Goal: Book appointment/travel/reservation

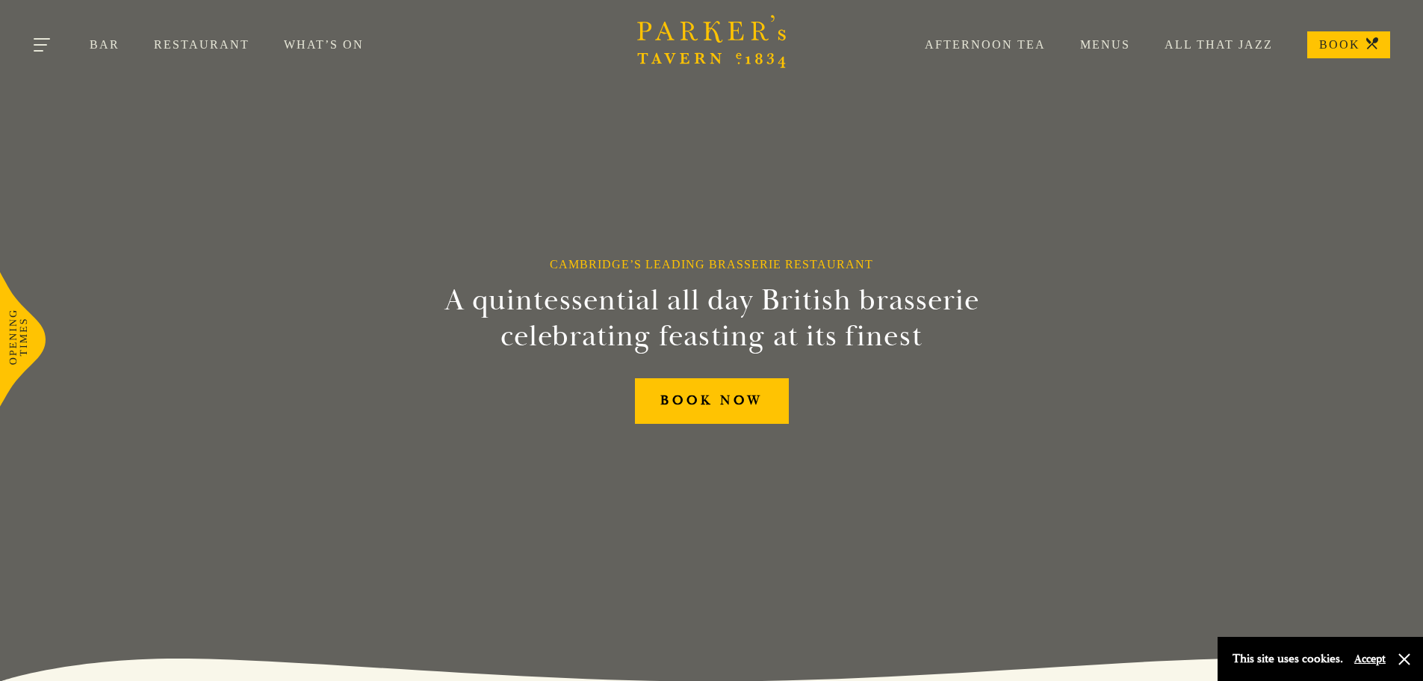
click at [27, 44] on button "Toggle navigation" at bounding box center [42, 47] width 63 height 63
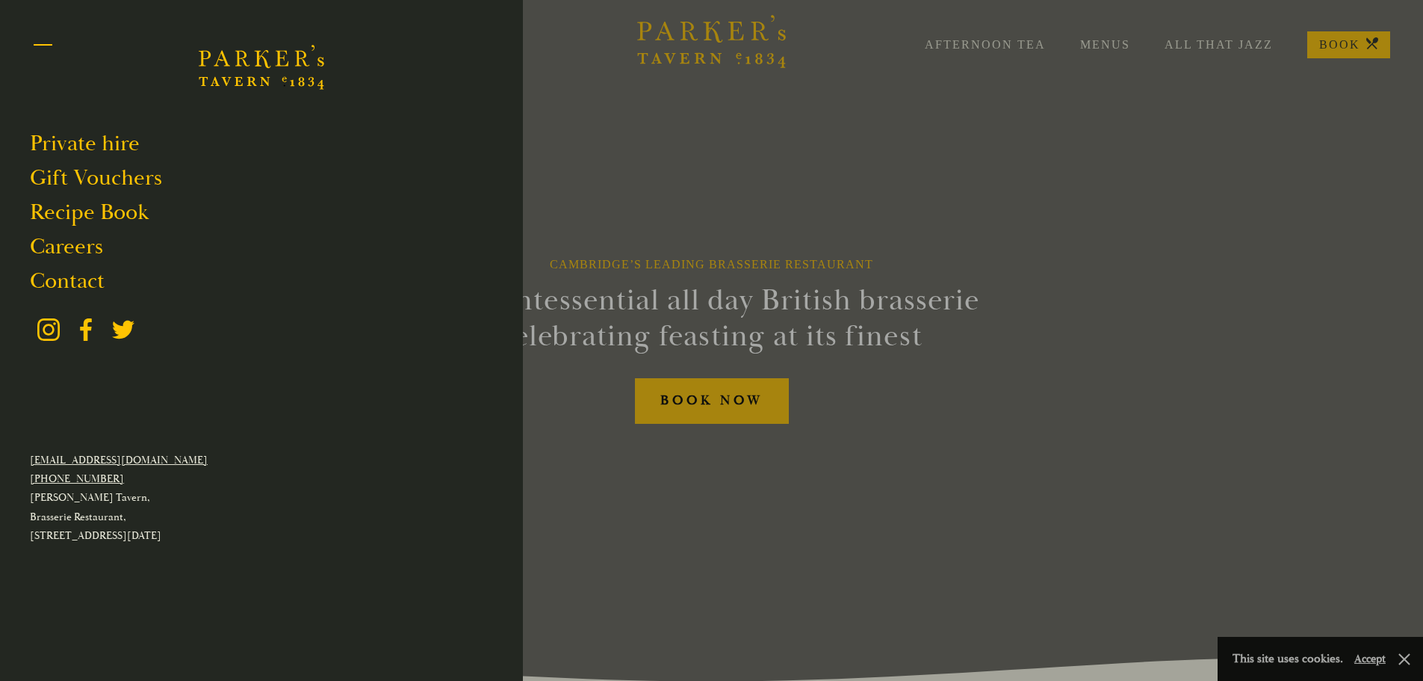
click at [27, 44] on button "Toggle navigation" at bounding box center [42, 47] width 63 height 63
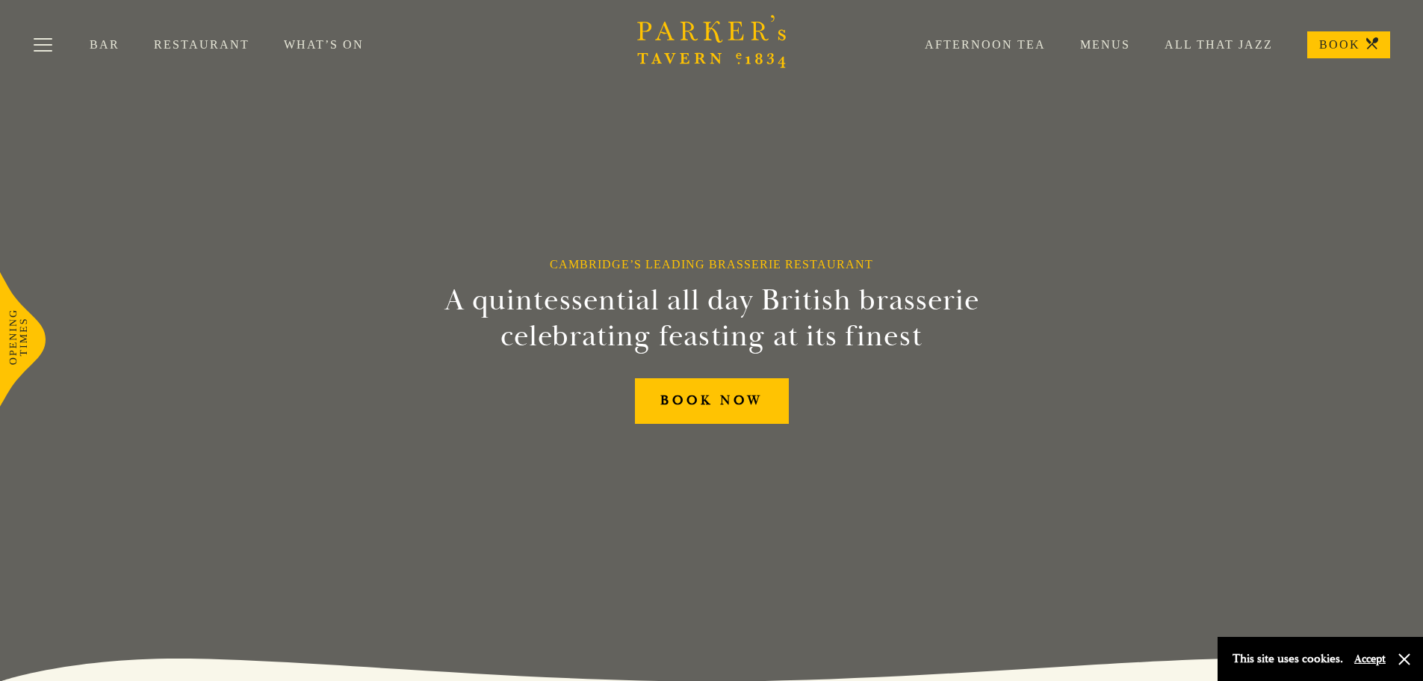
click at [337, 43] on link "What’s On" at bounding box center [341, 44] width 114 height 15
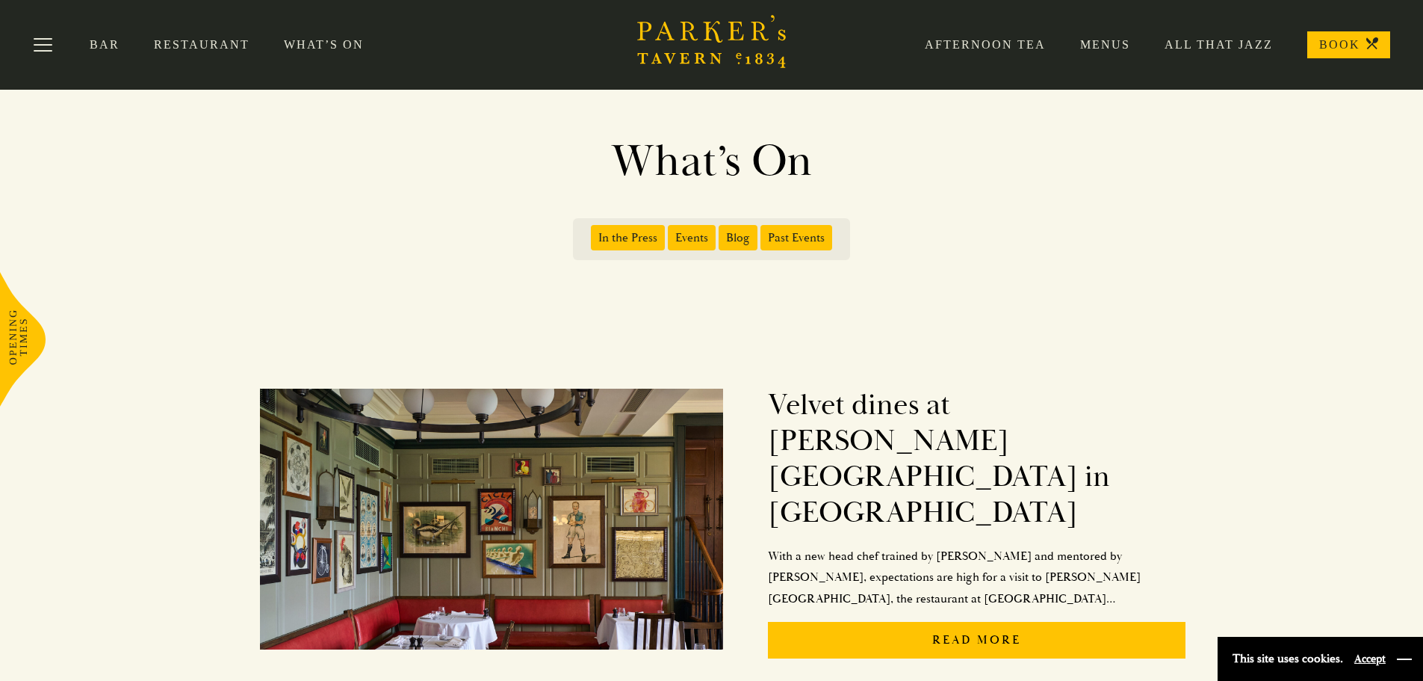
click at [1406, 660] on button "button" at bounding box center [1404, 658] width 15 height 15
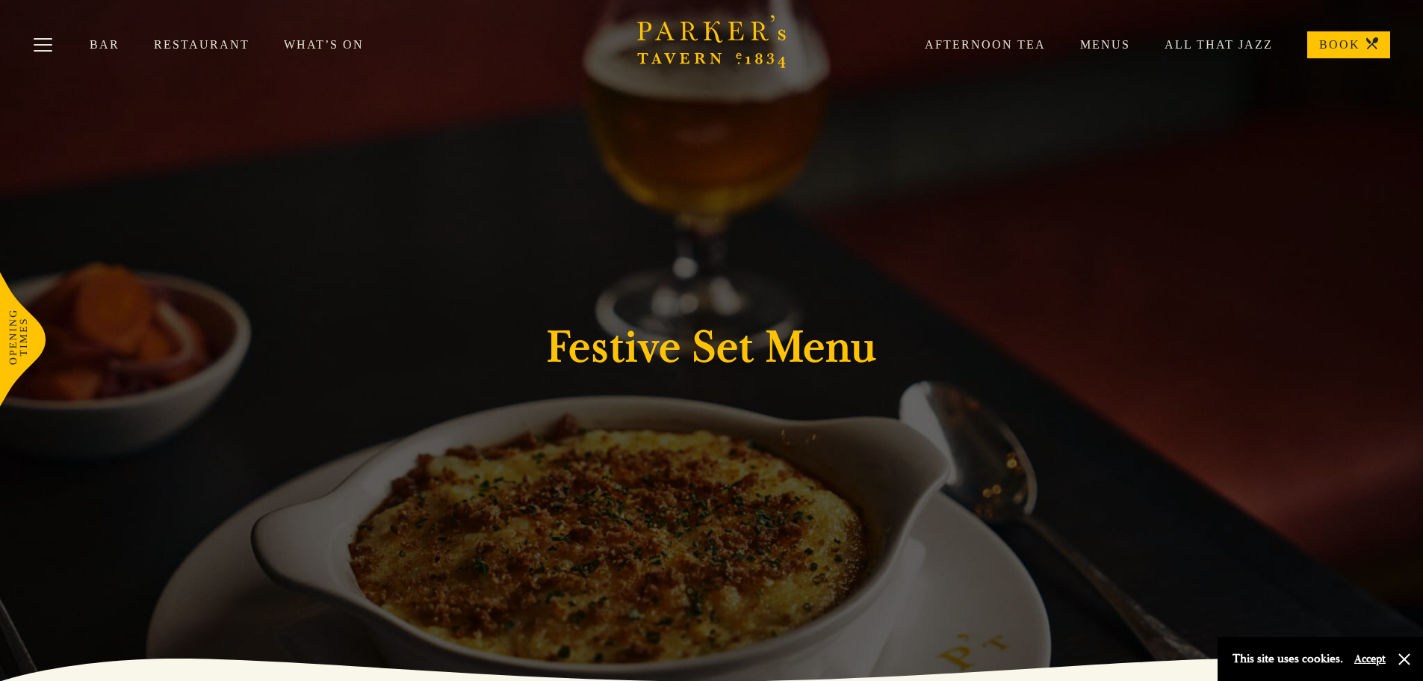
click at [962, 48] on link "Afternoon Tea" at bounding box center [967, 44] width 155 height 15
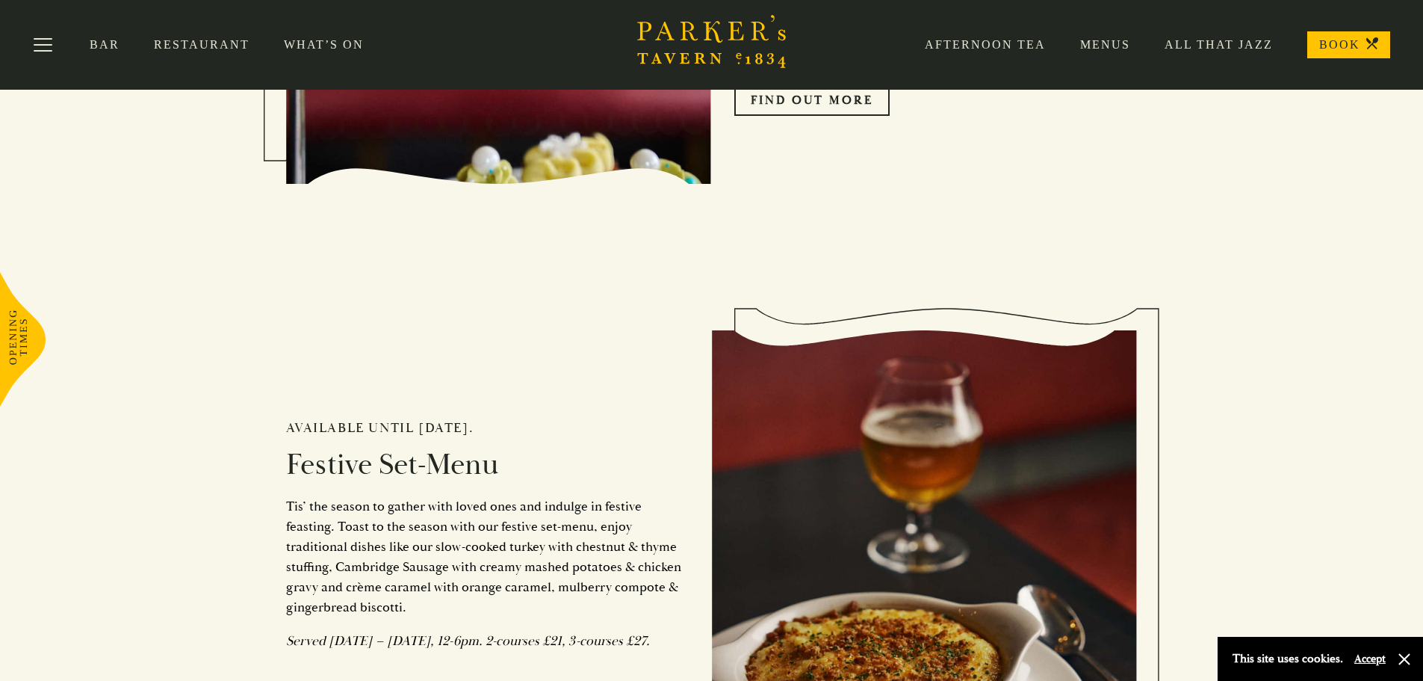
scroll to position [523, 0]
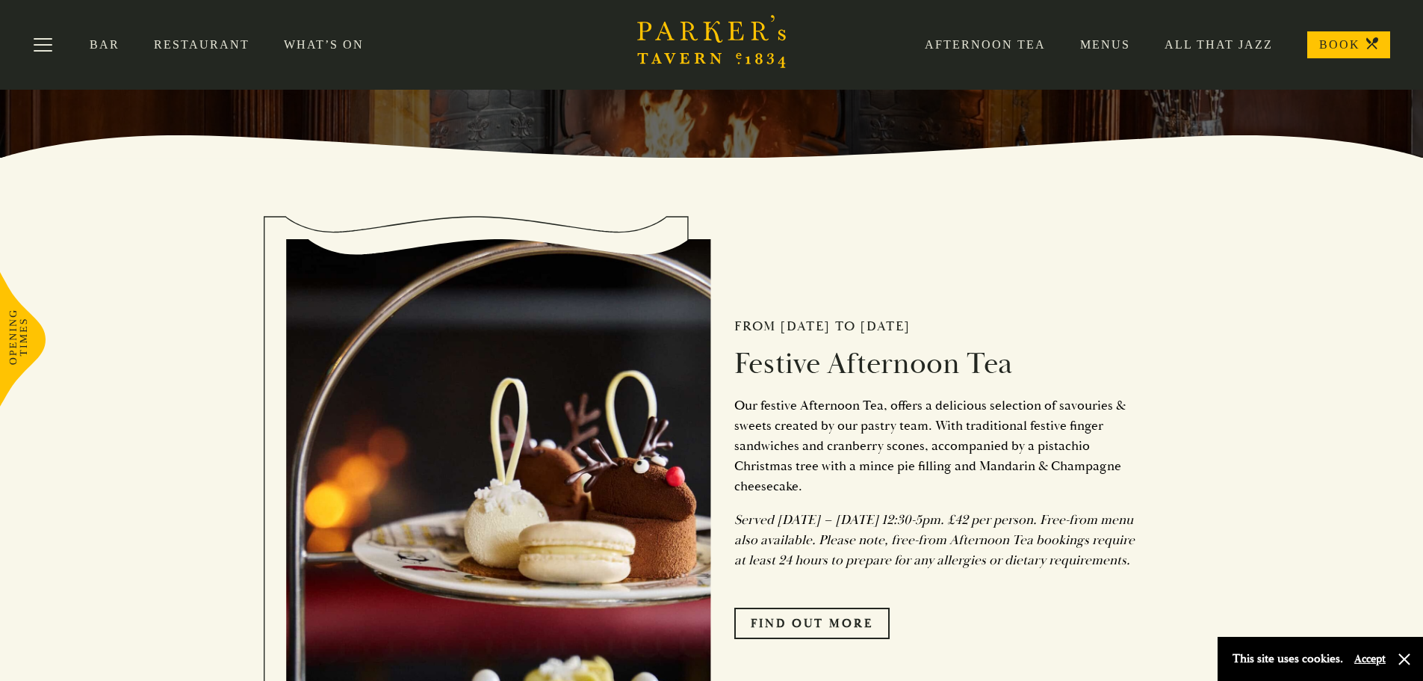
click at [979, 608] on div "From Friday 1st November to Sunday 5th January 2025 Festive Afternoon Tea Our f…" at bounding box center [925, 472] width 426 height 481
click at [870, 637] on link "FIND OUT MORE" at bounding box center [811, 622] width 155 height 31
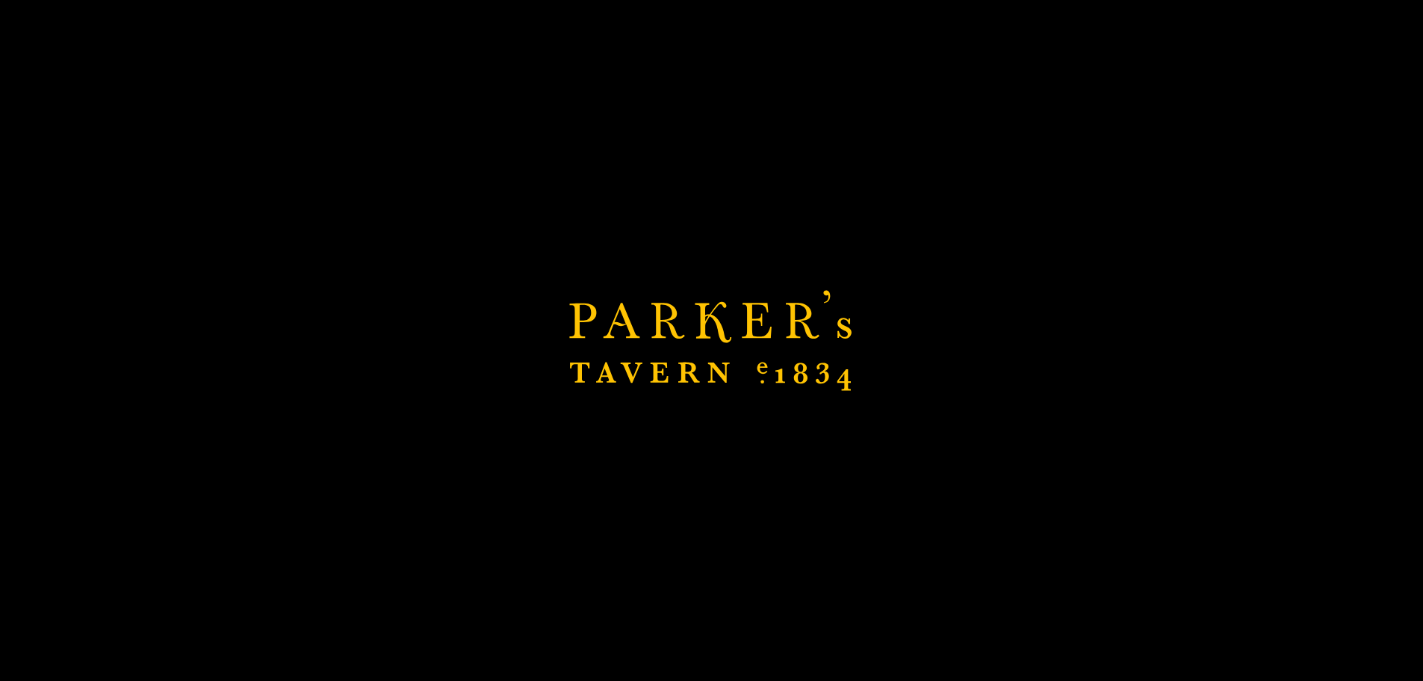
scroll to position [1046, 0]
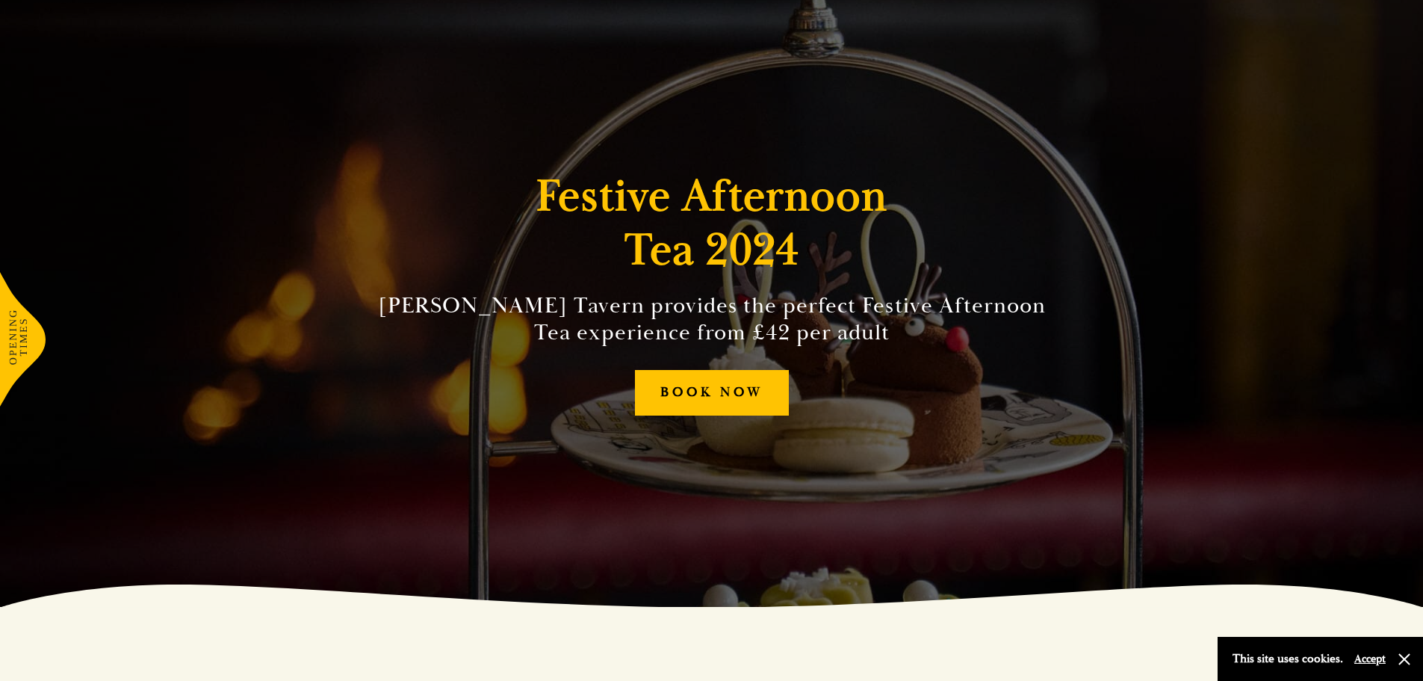
scroll to position [75, 0]
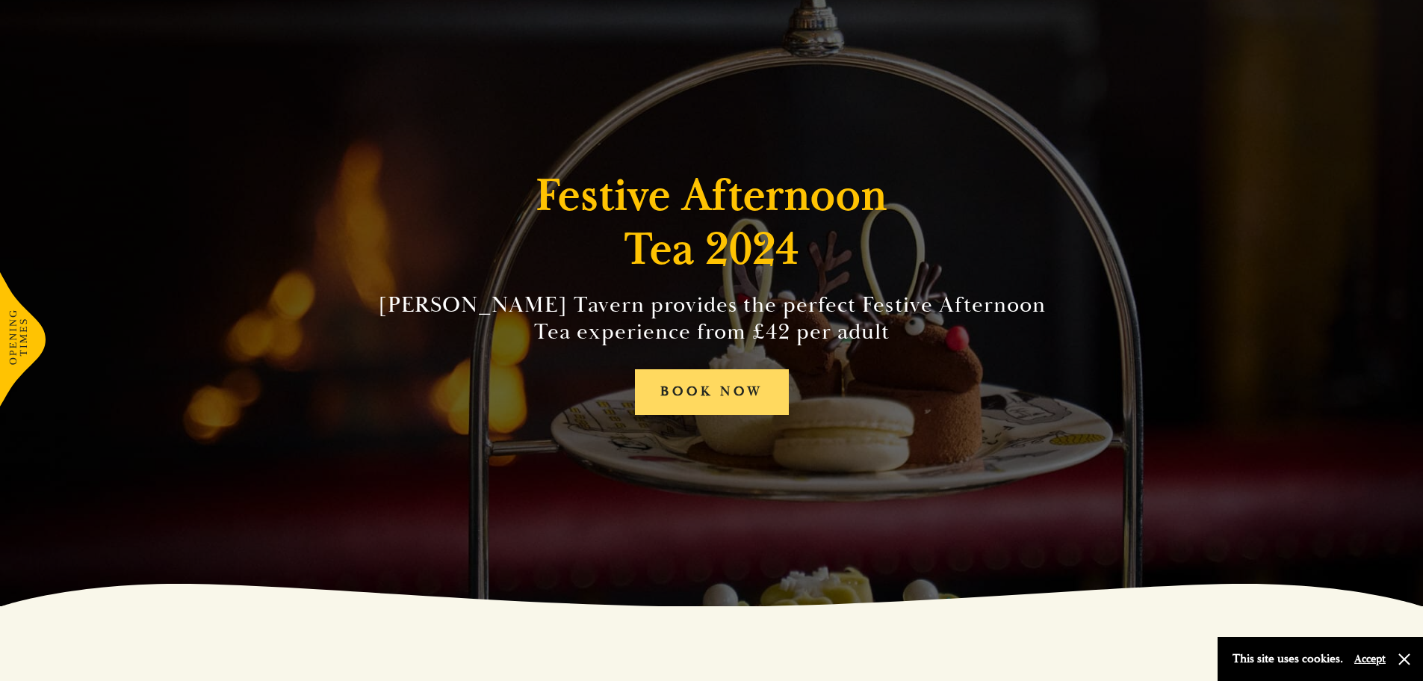
click at [704, 391] on link "BOOK NOW" at bounding box center [712, 392] width 154 height 46
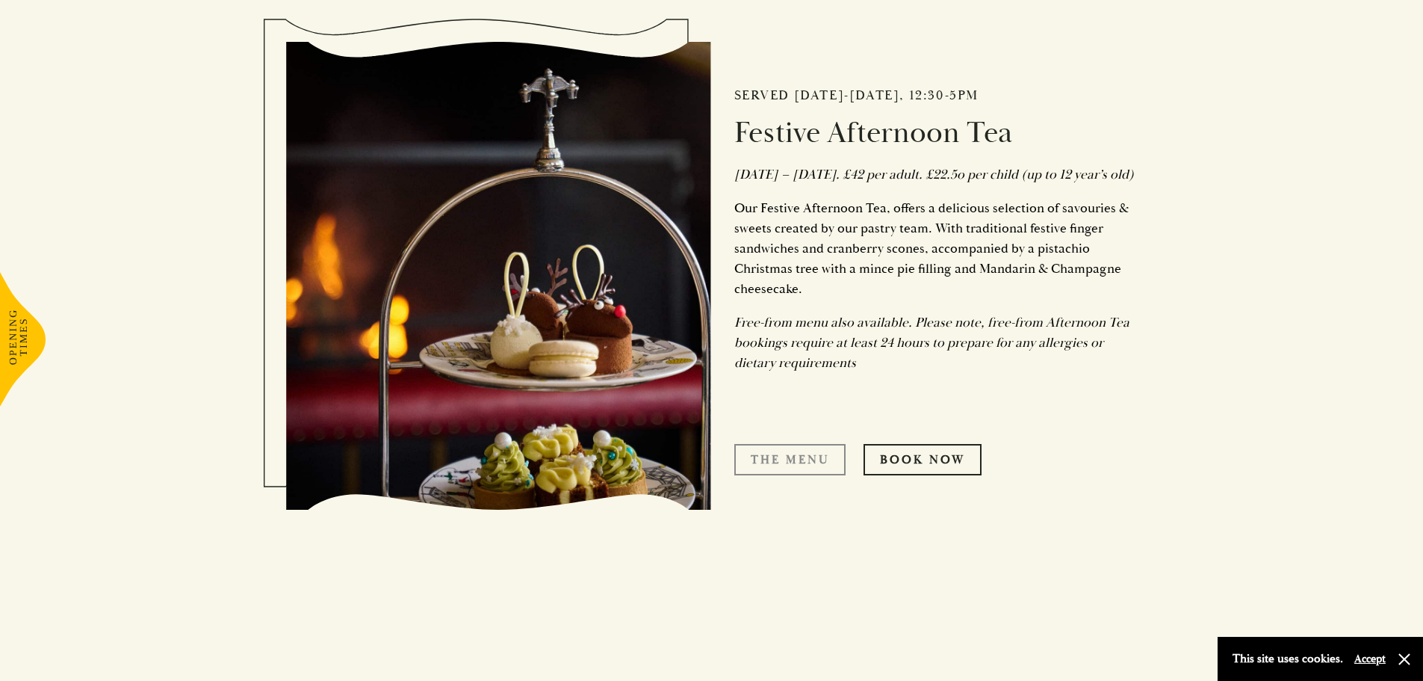
scroll to position [822, 0]
